Goal: Task Accomplishment & Management: Manage account settings

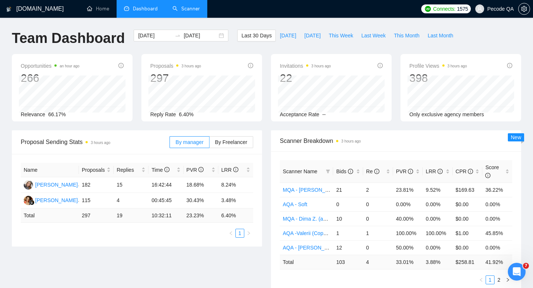
click at [186, 12] on link "Scanner" at bounding box center [186, 9] width 27 height 6
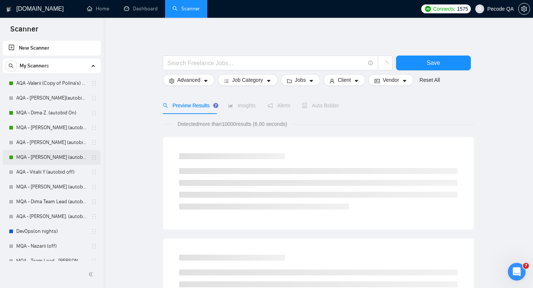
click at [58, 160] on link "MQA - [PERSON_NAME] (autobid On)" at bounding box center [51, 157] width 70 height 15
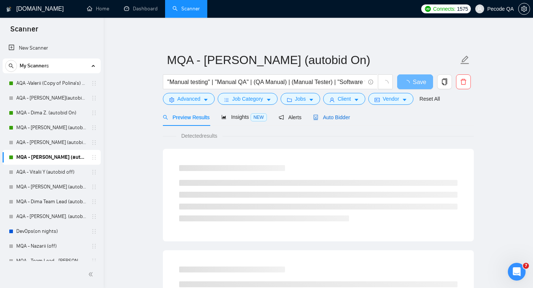
click at [334, 114] on div "Auto Bidder" at bounding box center [331, 117] width 37 height 8
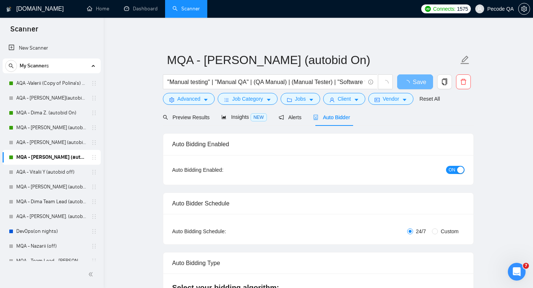
radio input "false"
radio input "true"
checkbox input "true"
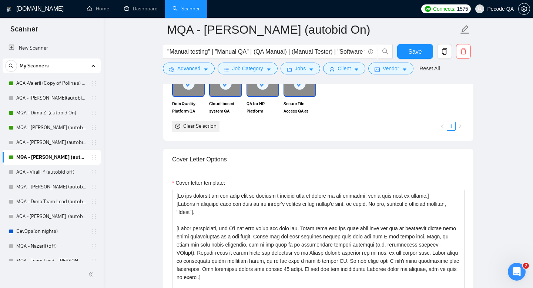
scroll to position [844, 0]
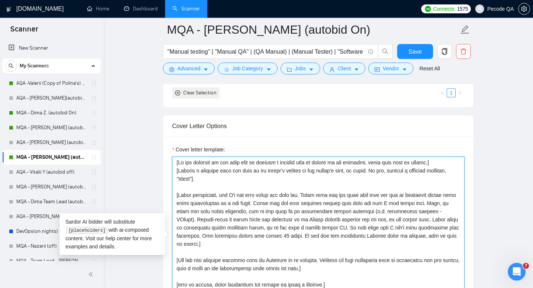
drag, startPoint x: 180, startPoint y: 162, endPoint x: 441, endPoint y: 160, distance: 261.1
click at [441, 160] on textarea "Cover letter template:" at bounding box center [318, 240] width 293 height 167
click at [435, 161] on textarea "Cover letter template:" at bounding box center [318, 240] width 293 height 167
drag, startPoint x: 441, startPoint y: 163, endPoint x: 178, endPoint y: 164, distance: 262.9
click at [178, 164] on textarea "Cover letter template:" at bounding box center [318, 240] width 293 height 167
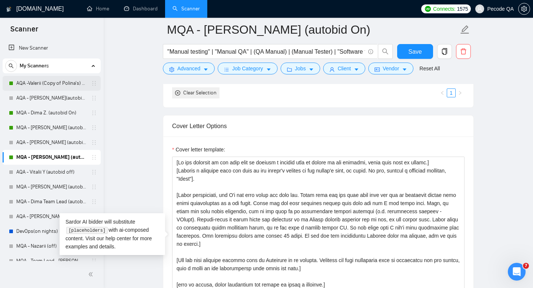
click at [44, 87] on link "AQA -Valerii (Copy of Polina's) - on" at bounding box center [51, 83] width 70 height 15
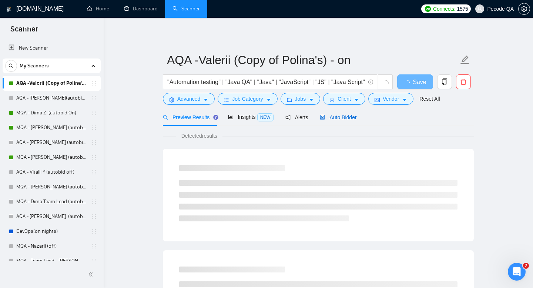
click at [329, 119] on span "Auto Bidder" at bounding box center [338, 117] width 37 height 6
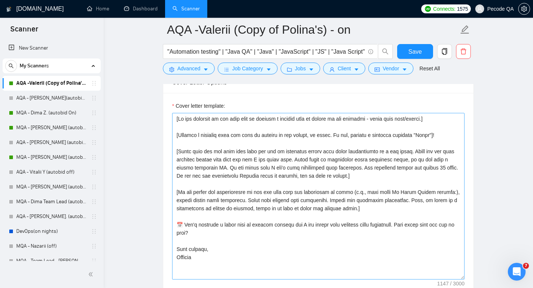
scroll to position [802, 0]
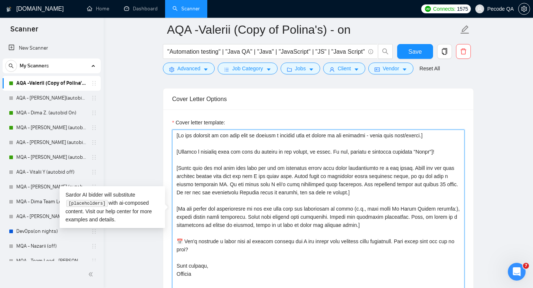
drag, startPoint x: 178, startPoint y: 135, endPoint x: 437, endPoint y: 135, distance: 258.9
click at [437, 135] on textarea "Cover letter template:" at bounding box center [318, 213] width 293 height 167
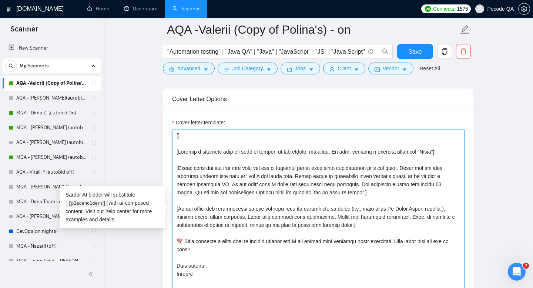
paste textarea "If the customer in the post asks to include a certain word or phrase in the res…"
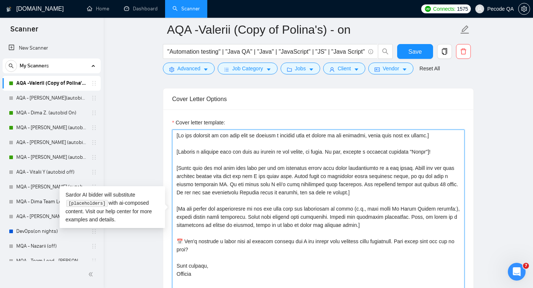
click at [440, 143] on textarea "Cover letter template:" at bounding box center [318, 213] width 293 height 167
type textarea "[Lo ips dolorsit am con adip elit se doeiusm t incidid utla et dolore ma ali en…"
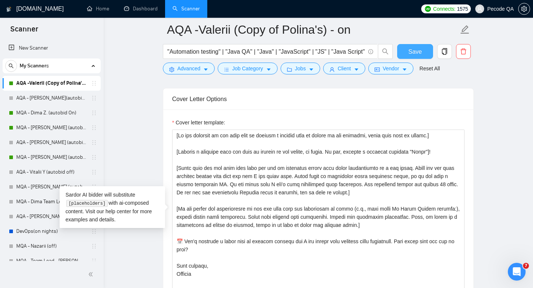
click at [401, 55] on button "Save" at bounding box center [415, 51] width 36 height 15
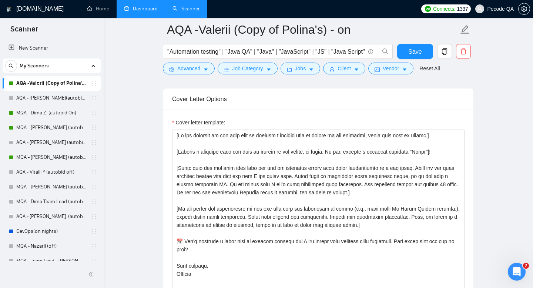
click at [141, 12] on link "Dashboard" at bounding box center [141, 9] width 34 height 6
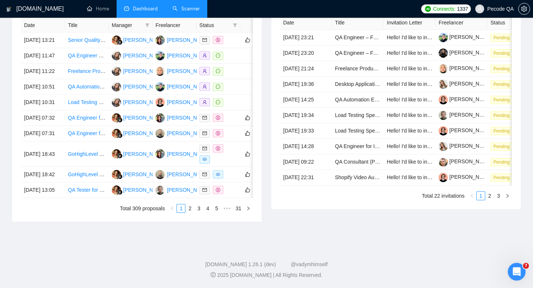
type input "[DATE]"
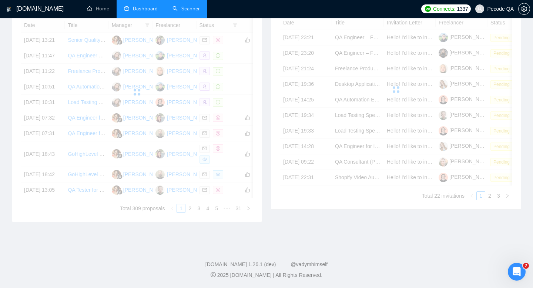
scroll to position [375, 0]
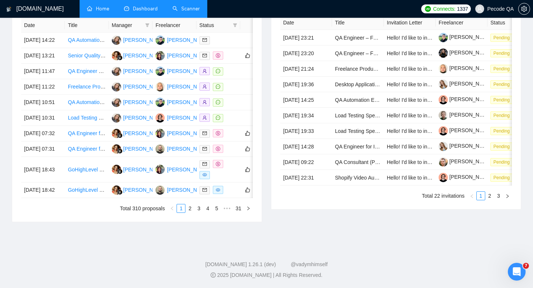
click at [93, 12] on link "Home" at bounding box center [98, 9] width 22 height 6
